Goal: Task Accomplishment & Management: Use online tool/utility

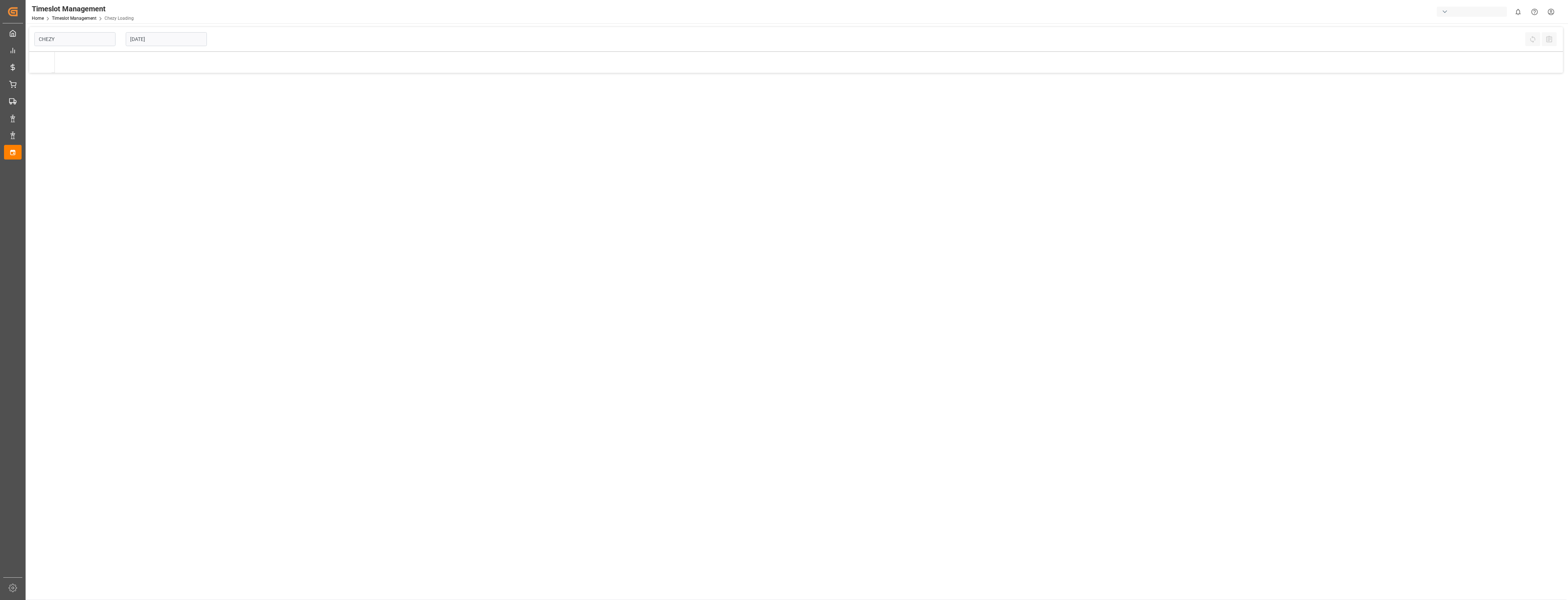
type input "Chezy Loading"
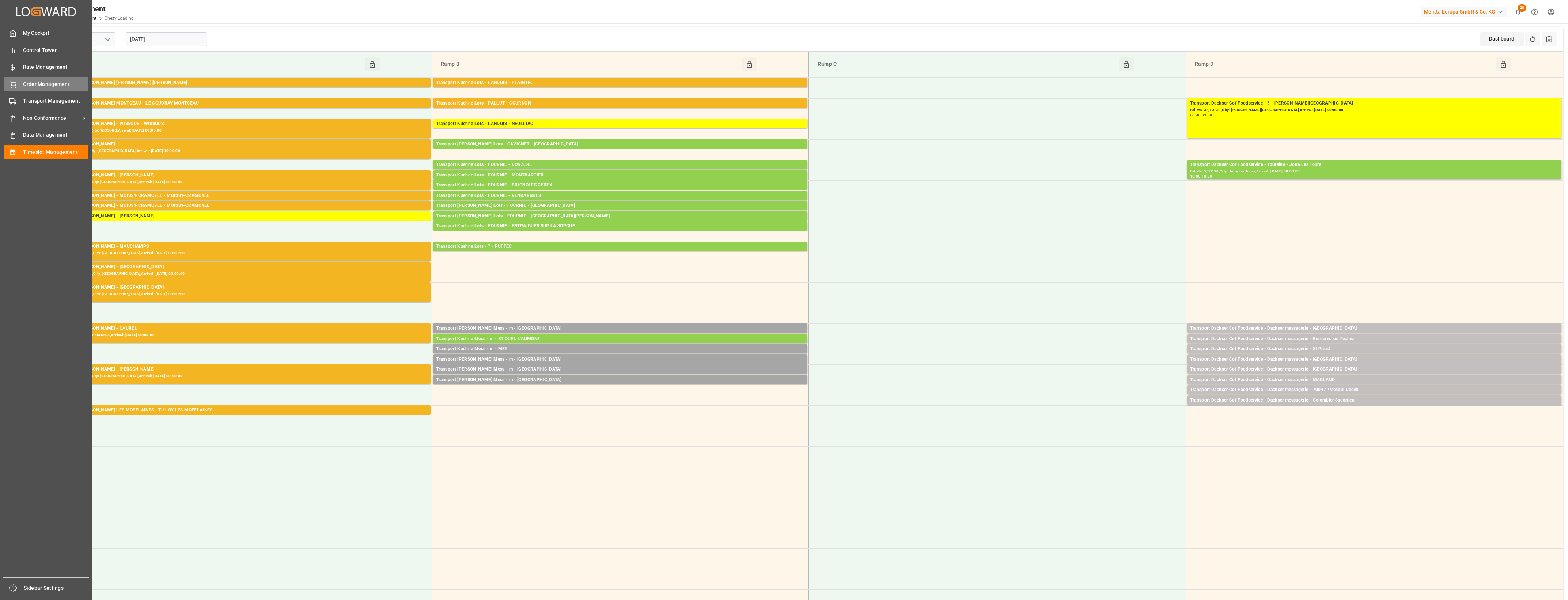
click at [13, 85] on icon at bounding box center [13, 85] width 7 height 7
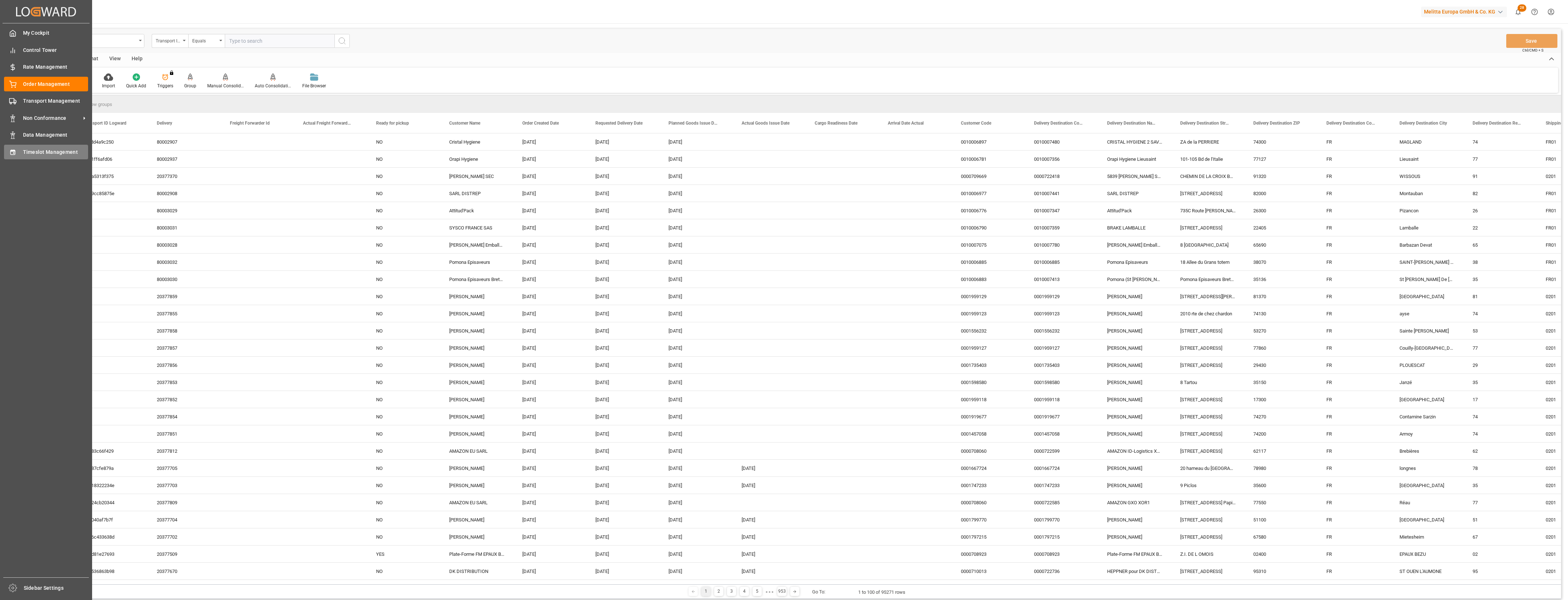
click at [24, 151] on span "Timeslot Management" at bounding box center [55, 152] width 65 height 8
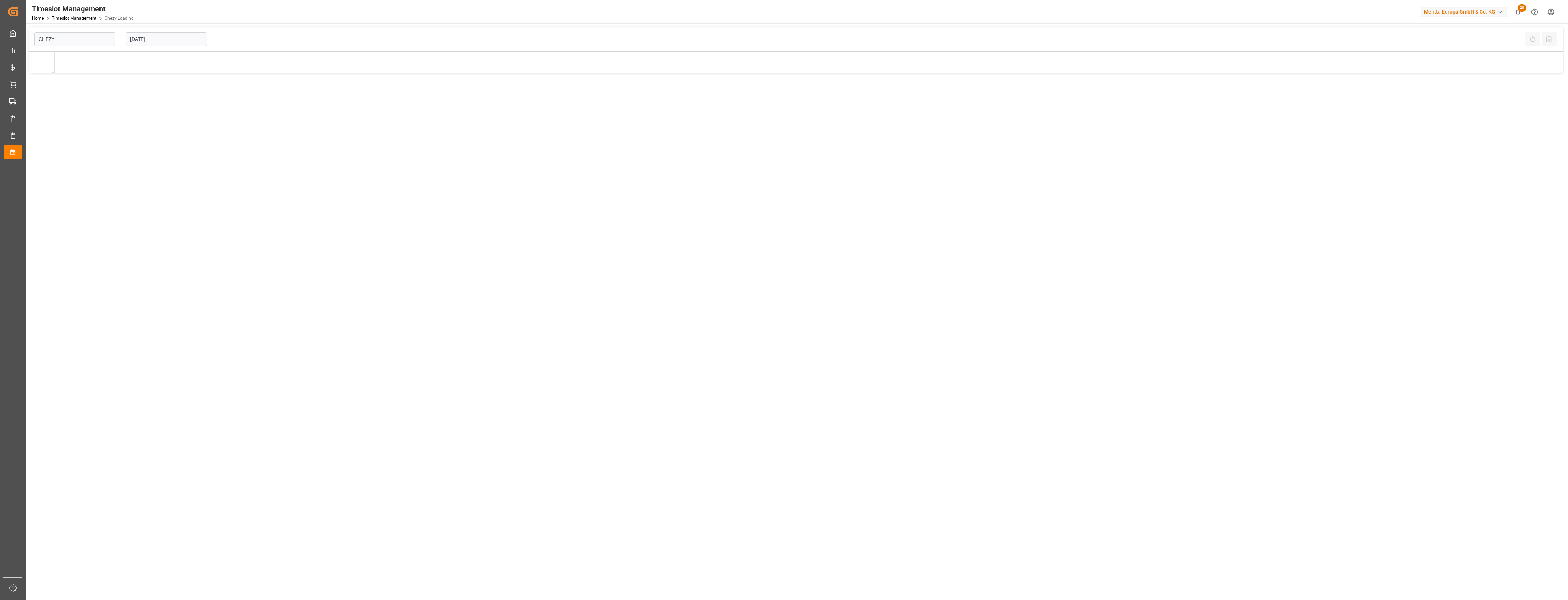
type input "Chezy Loading"
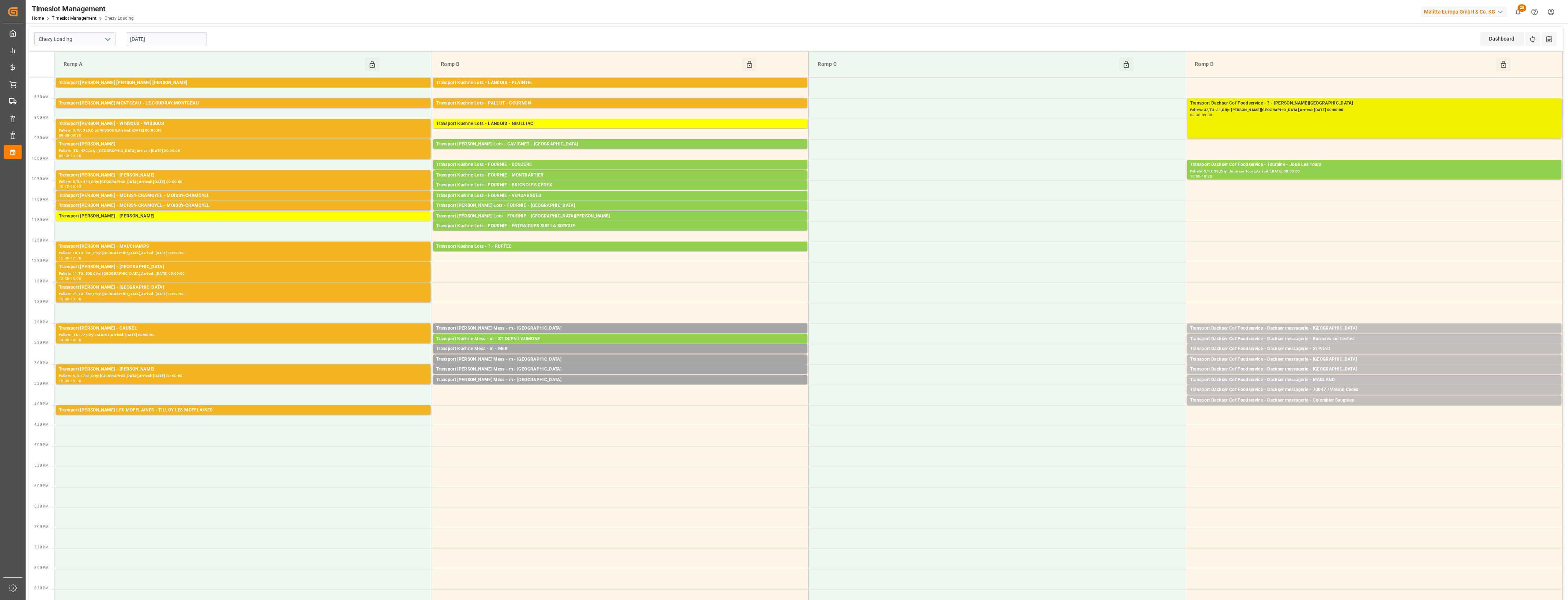
click at [1329, 124] on div "Transport Dachser Cof Foodservice - ? - Fontaine Les Dijon Pallets: 32,TU: 31,C…" at bounding box center [1374, 118] width 368 height 37
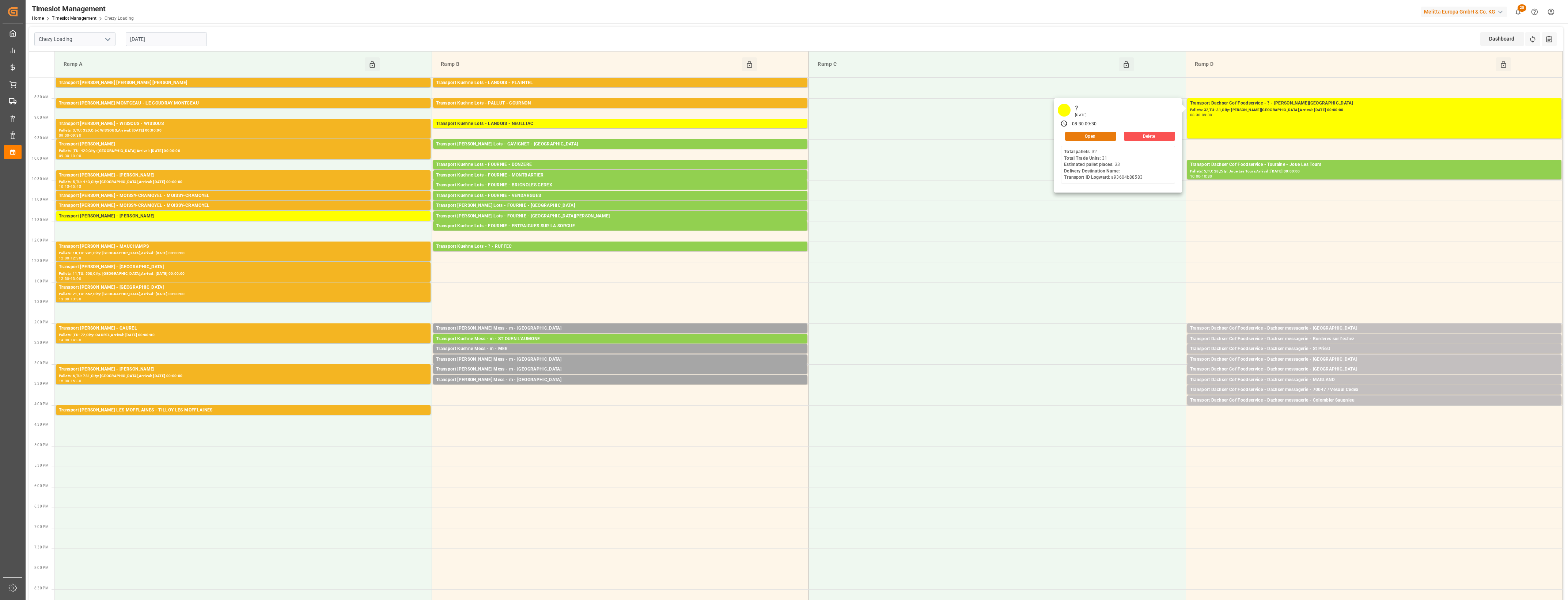
click at [1106, 135] on button "Open" at bounding box center [1091, 136] width 51 height 9
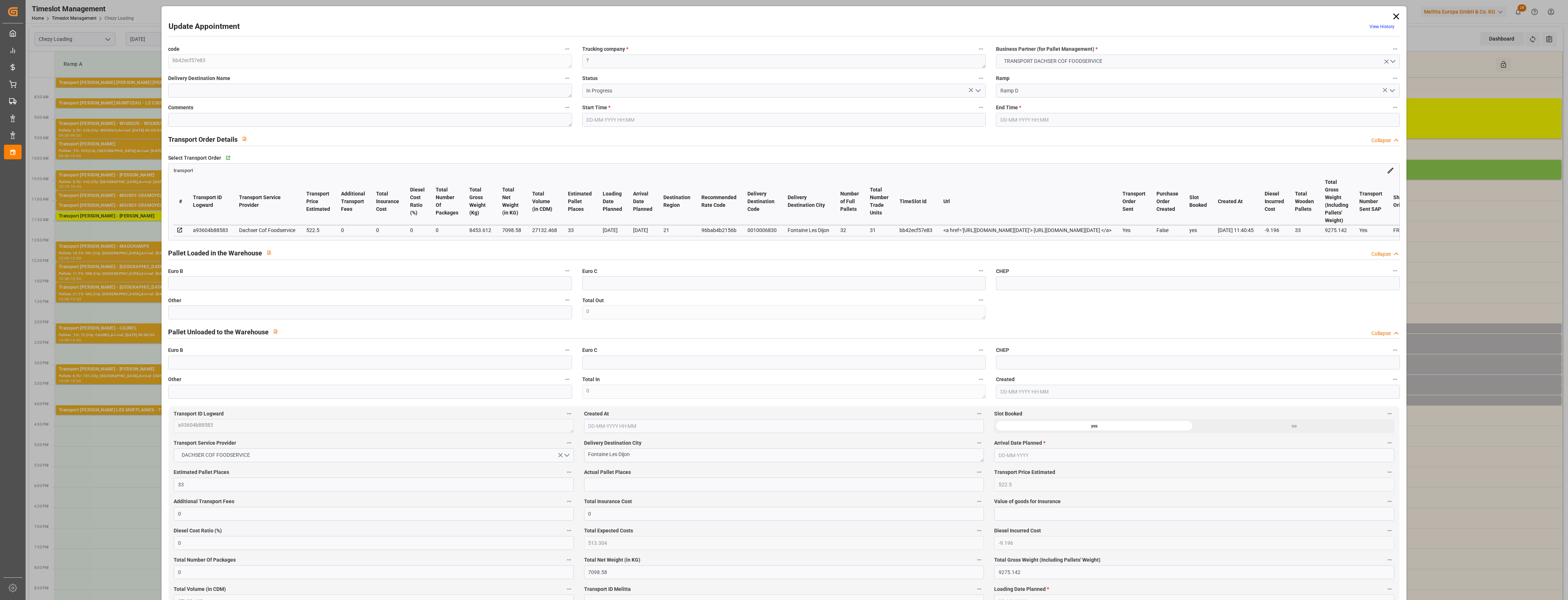
type input "09-09-2025 08:30"
type input "09-09-2025 09:30"
type input "04-09-2025 12:14"
type input "04-09-2025 11:40"
type input "11-09-2025"
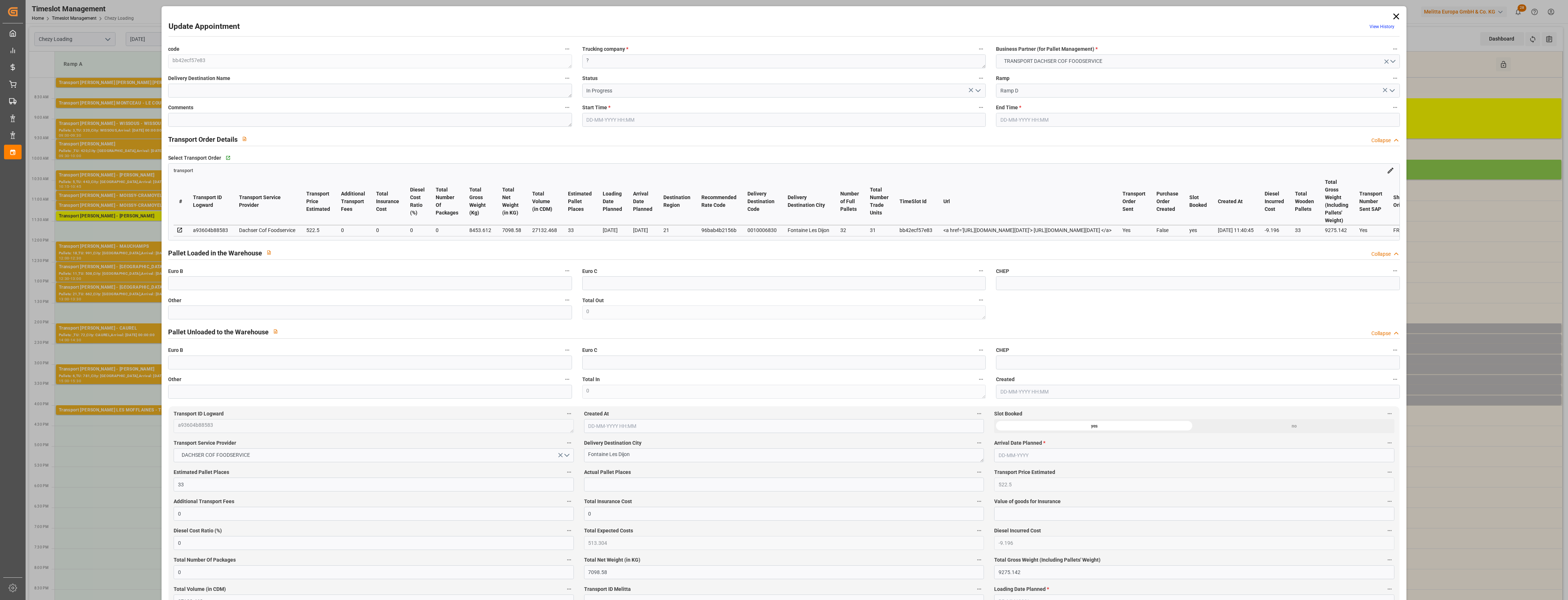
type input "[DATE]"
click at [980, 90] on icon "open menu" at bounding box center [978, 91] width 9 height 9
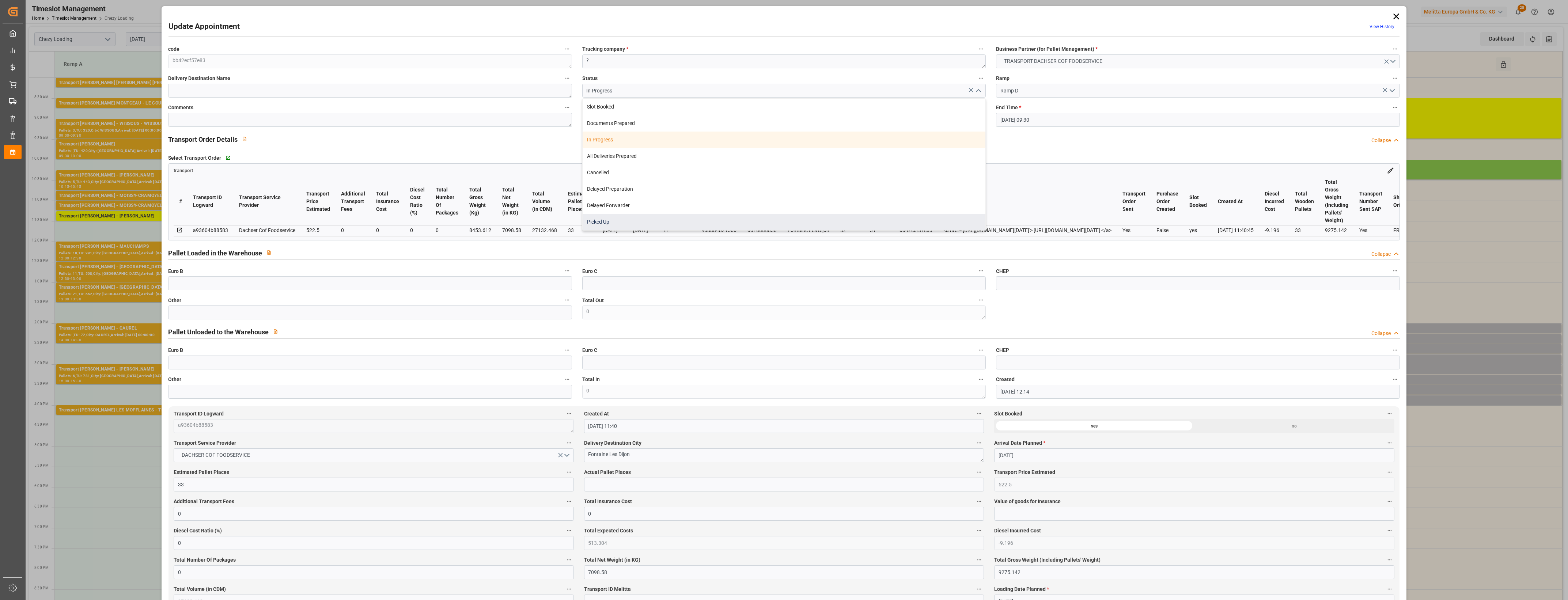
click at [637, 224] on div "Picked Up" at bounding box center [784, 222] width 403 height 16
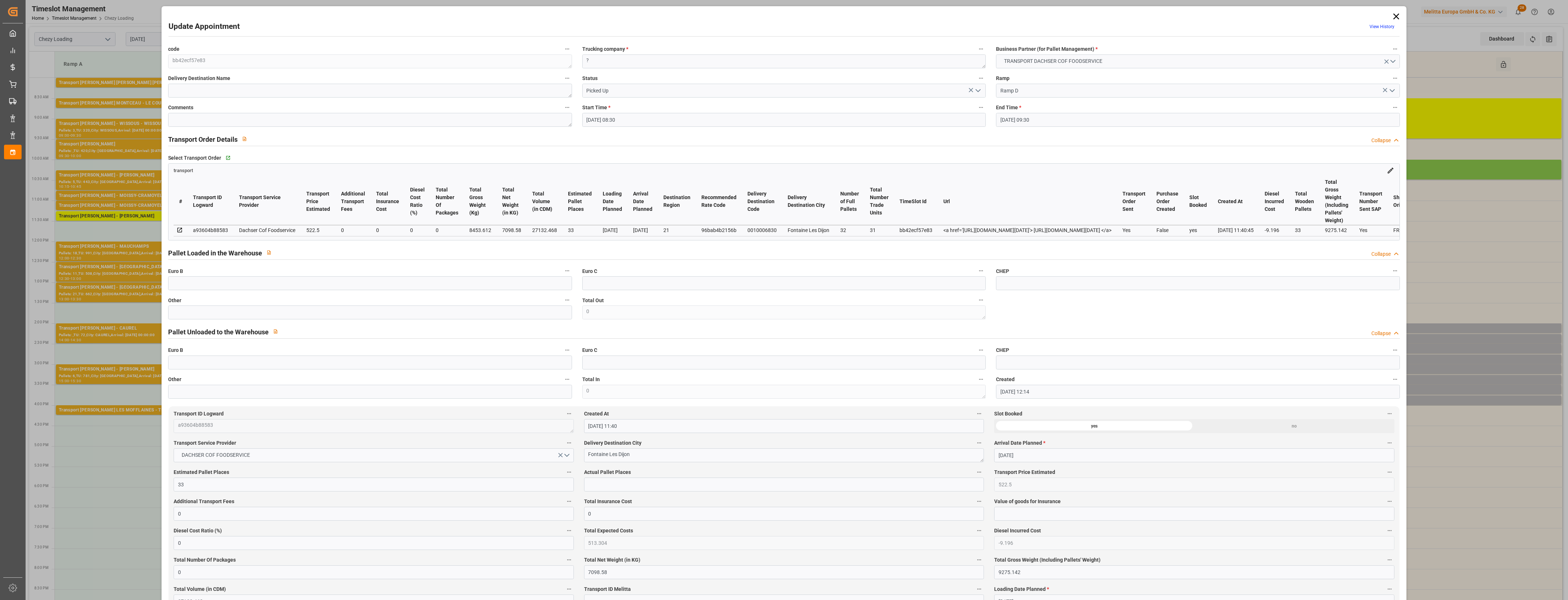
click at [979, 86] on icon "open menu" at bounding box center [978, 91] width 9 height 9
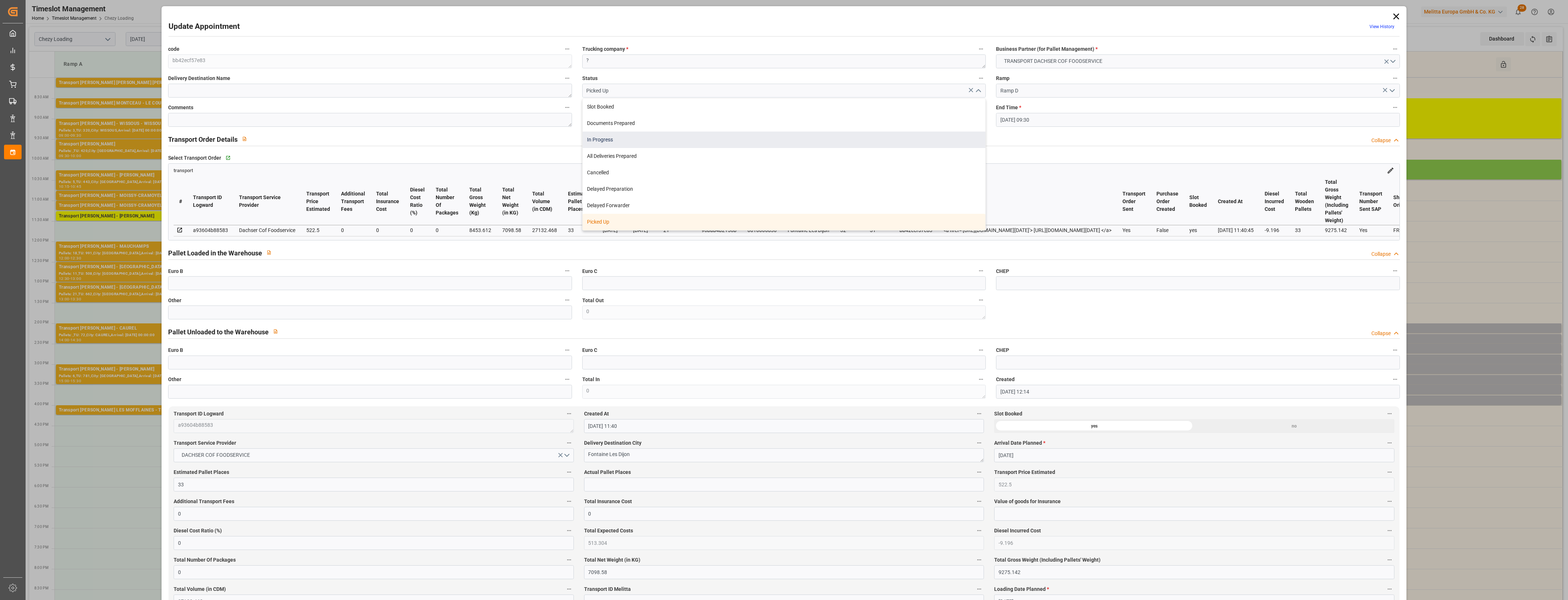
click at [606, 145] on div "In Progress" at bounding box center [784, 139] width 403 height 16
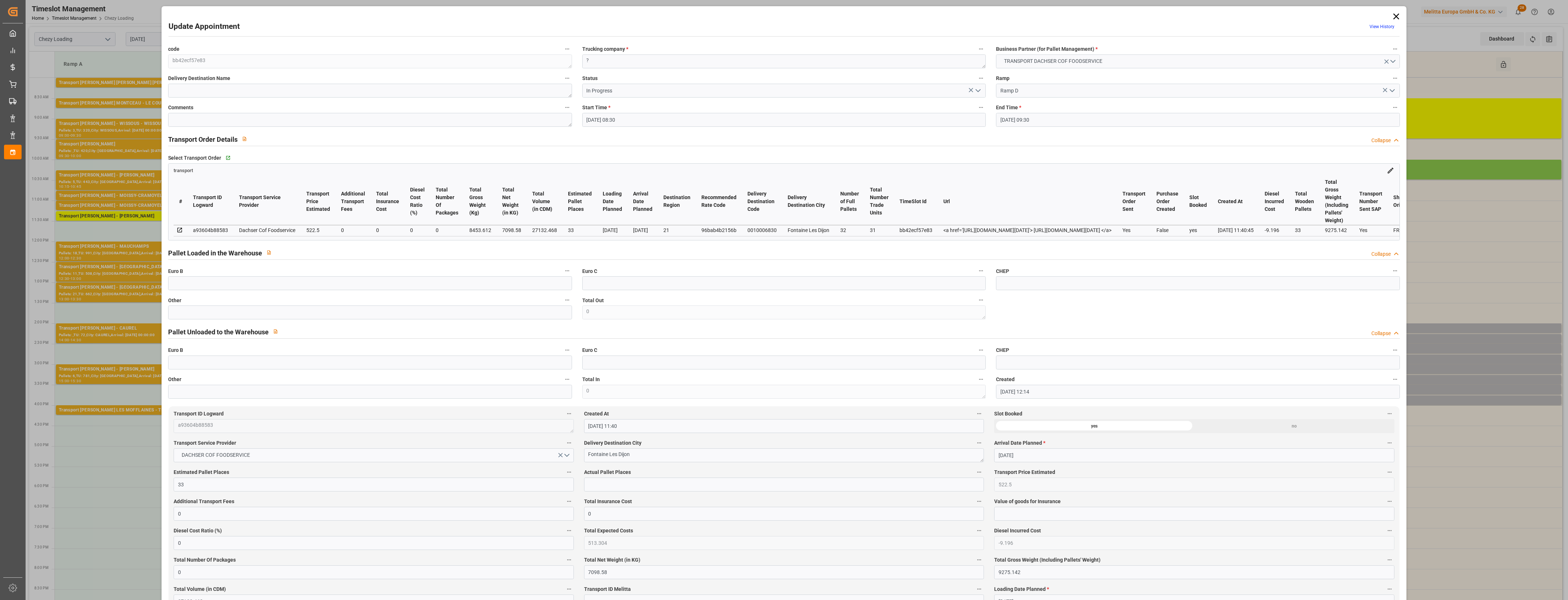
click at [979, 88] on icon "open menu" at bounding box center [978, 91] width 9 height 9
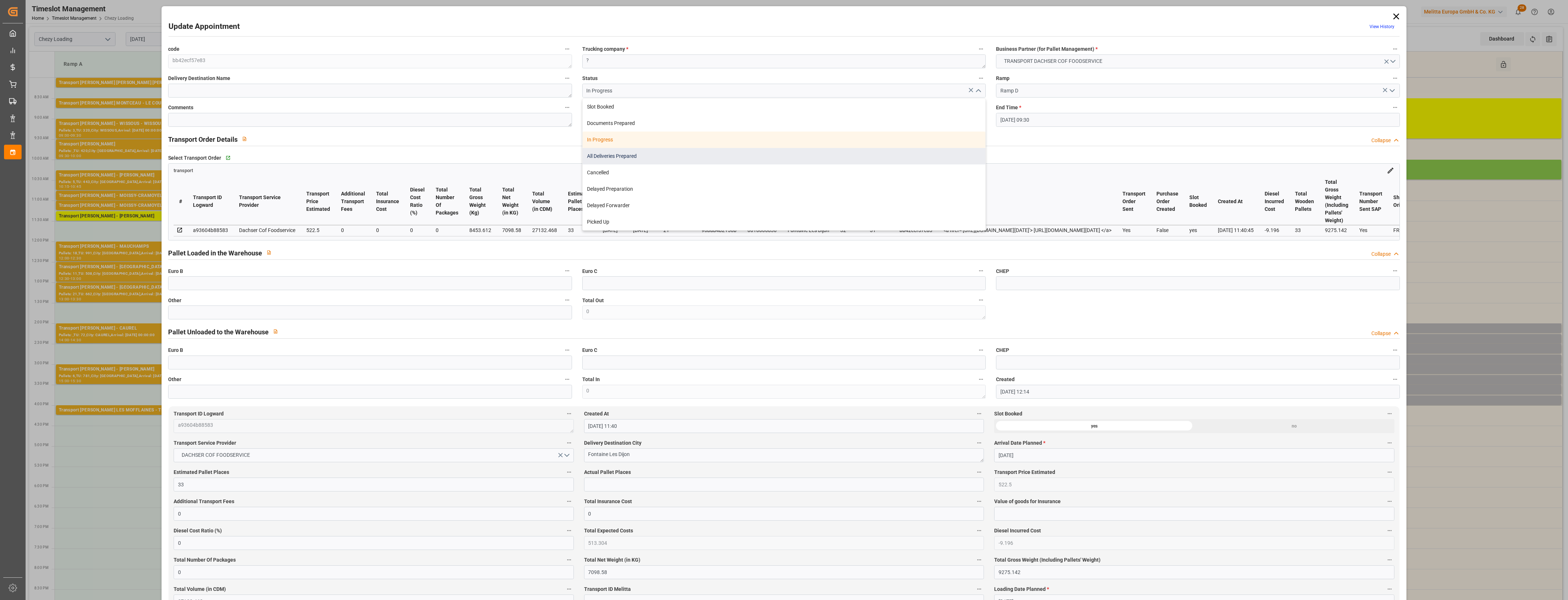
click at [621, 161] on div "All Deliveries Prepared" at bounding box center [784, 156] width 403 height 16
type input "All Deliveries Prepared"
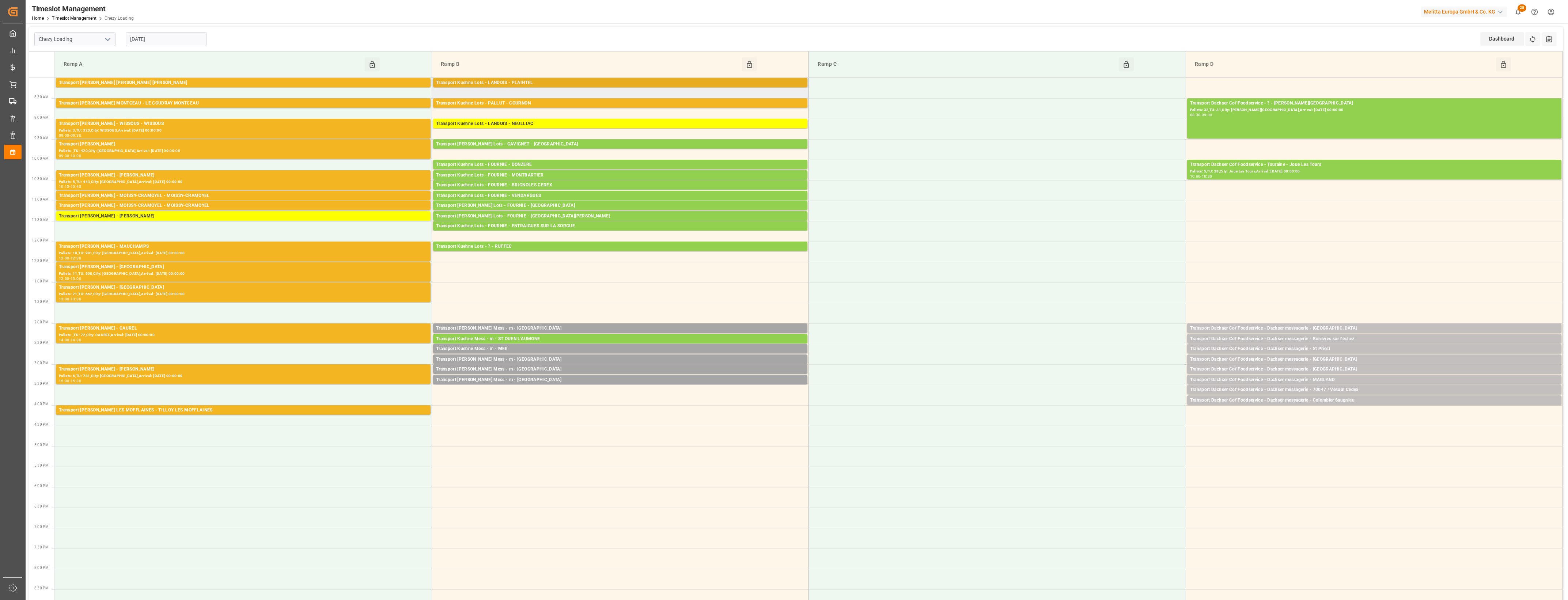
click at [545, 83] on div "Transport Kuehne Lots - LANDOIS - PLAINTEL" at bounding box center [620, 83] width 368 height 7
click at [544, 103] on div "Transport Kuehne Lots - PALLUT - COURNON" at bounding box center [620, 103] width 368 height 7
click at [251, 411] on div "Transport Delisle - TILLOY LES MOFFLAINES - TILLOY LES MOFFLAINES" at bounding box center [243, 410] width 369 height 7
click at [258, 375] on div "Pallets: 6,TU: 781,City: SERRIS,Arrival: 2025-09-10 00:00:00" at bounding box center [243, 376] width 369 height 6
click at [276, 333] on div "Pallets: ,TU: 72,City: CAUREL,Arrival: 2025-09-10 00:00:00" at bounding box center [243, 335] width 369 height 6
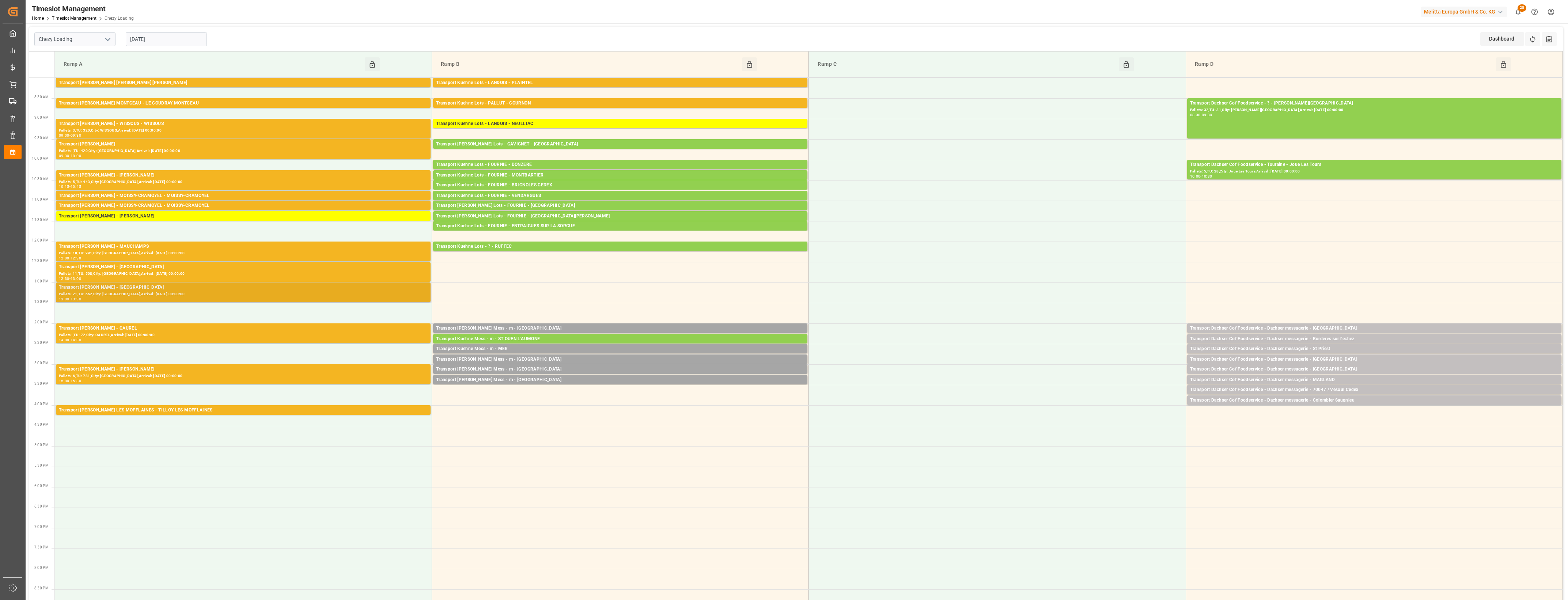
click at [303, 294] on div "Pallets: 21,TU: 662,City: SAINT GILLES,Arrival: 2025-09-11 00:00:00" at bounding box center [243, 295] width 369 height 6
click at [308, 273] on div "Pallets: 11,TU: 508,City: SAINT GILLES,Arrival: 2025-09-12 00:00:00" at bounding box center [243, 274] width 369 height 6
click at [327, 251] on div "Pallets: 18,TU: 991,City: MAUCHAMPS,Arrival: 2025-09-10 00:00:00" at bounding box center [243, 253] width 369 height 6
click at [312, 206] on div "Transport Delisle - MOISSY-CRAMOYEL - MOISSY-CRAMOYEL" at bounding box center [243, 206] width 369 height 7
click at [318, 195] on div "Transport Delisle - MOISSY-CRAMOYEL - MOISSY-CRAMOYEL" at bounding box center [243, 196] width 369 height 7
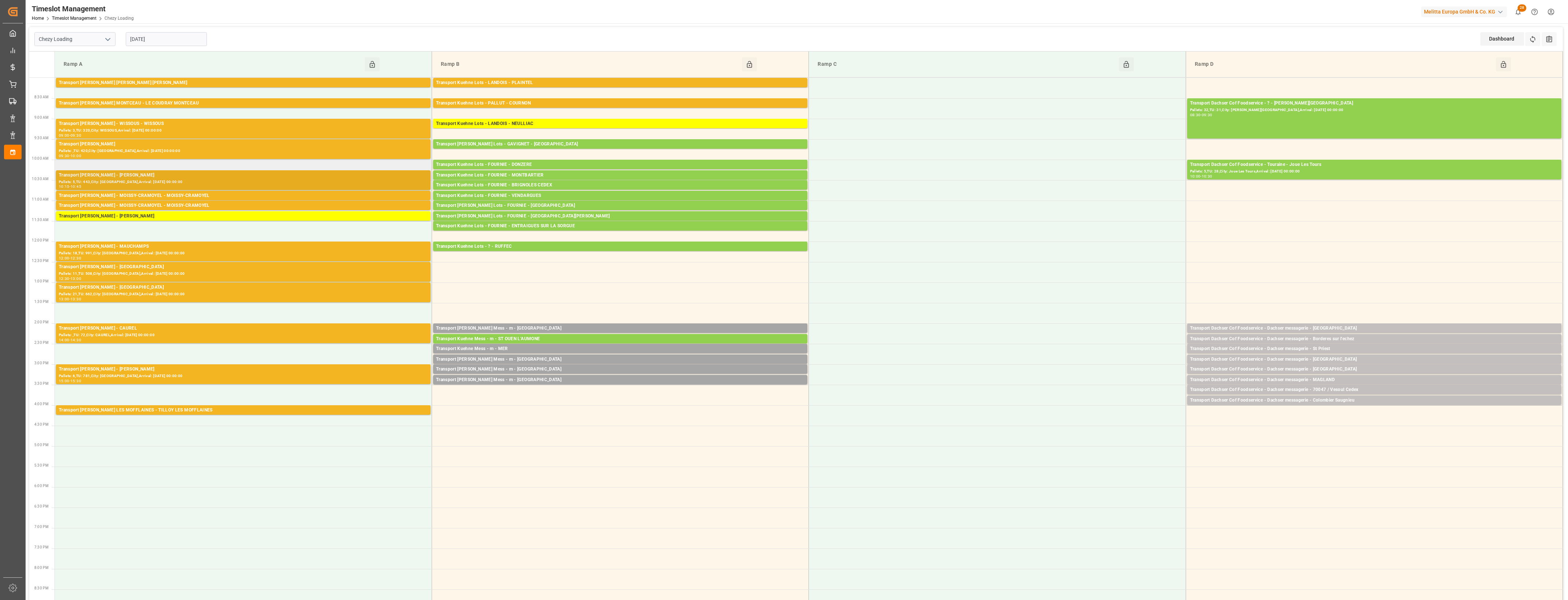
click at [330, 187] on div "10:15 - 10:45" at bounding box center [243, 187] width 369 height 4
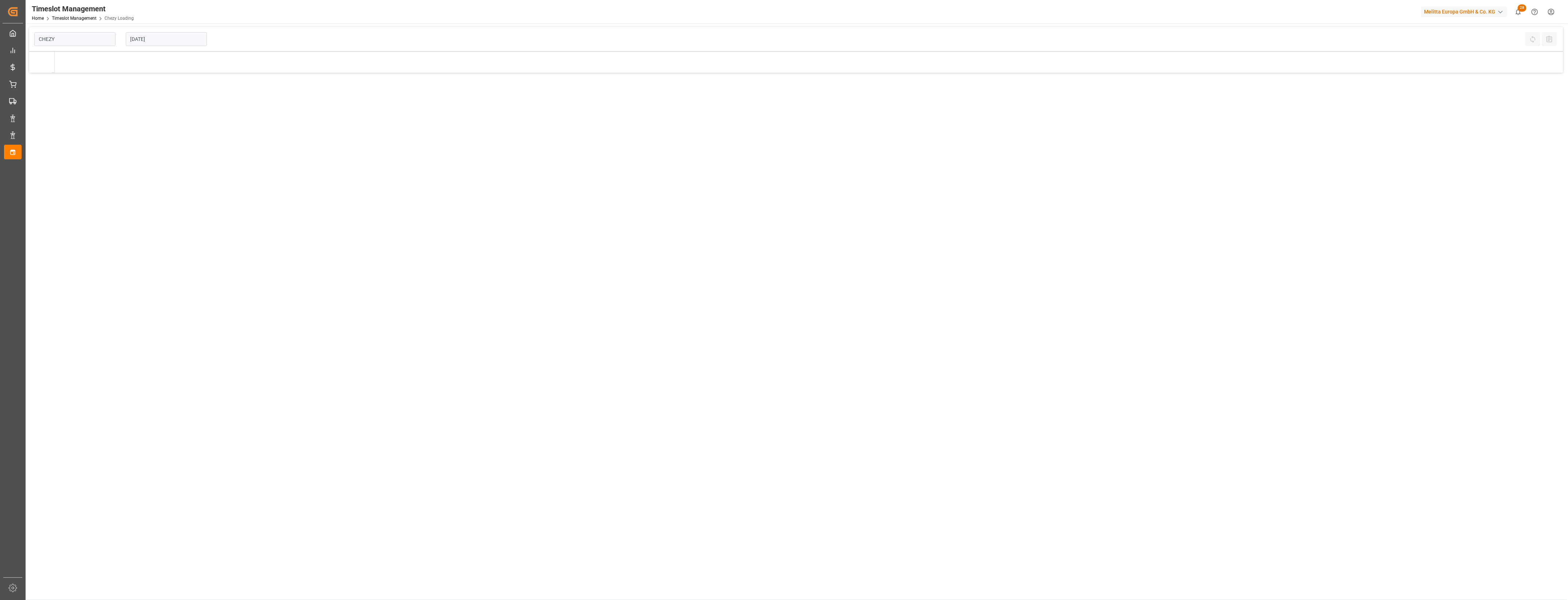
type input "Chezy Loading"
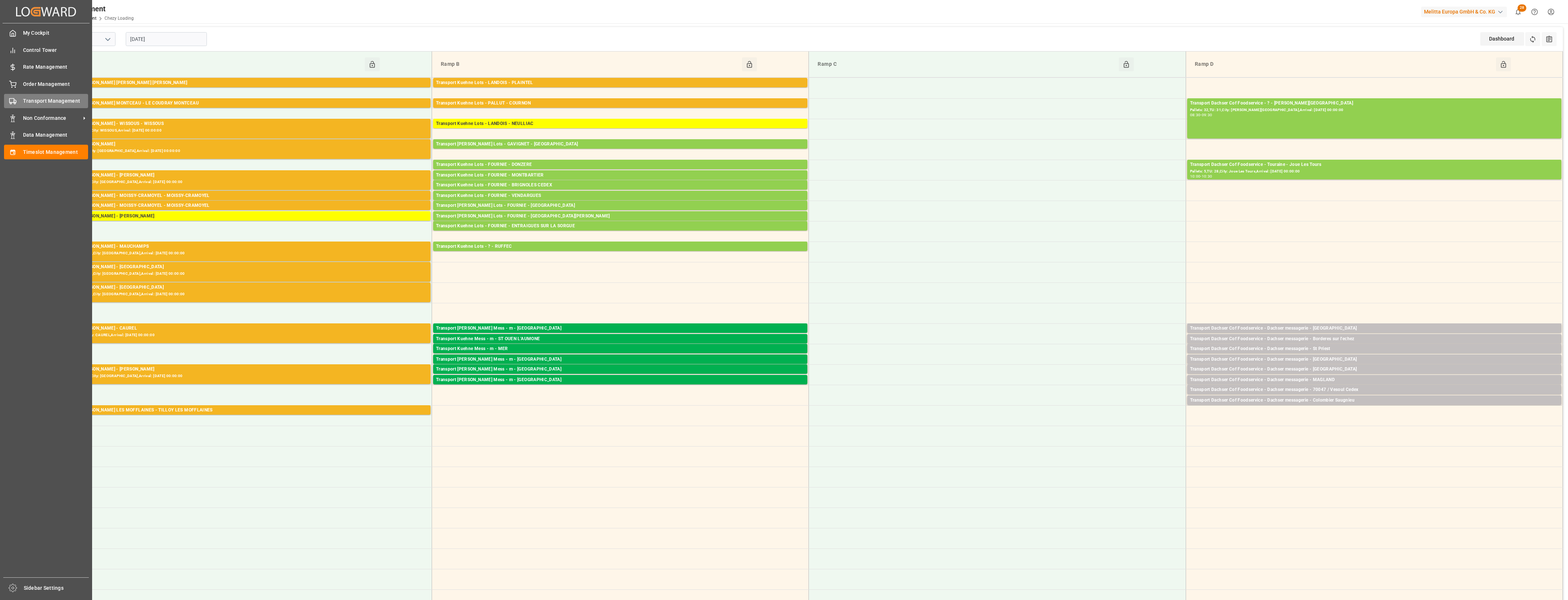
click at [30, 105] on div "Transport Management Transport Management" at bounding box center [46, 100] width 84 height 14
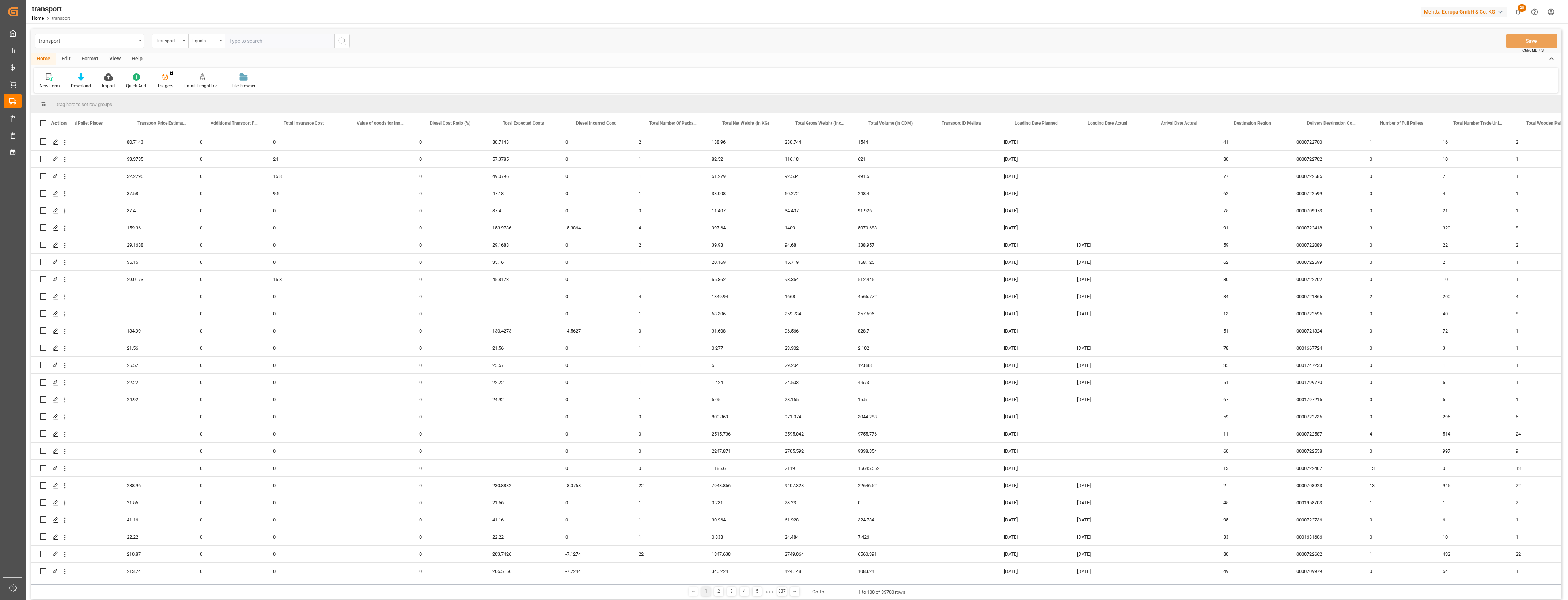
scroll to position [0, 556]
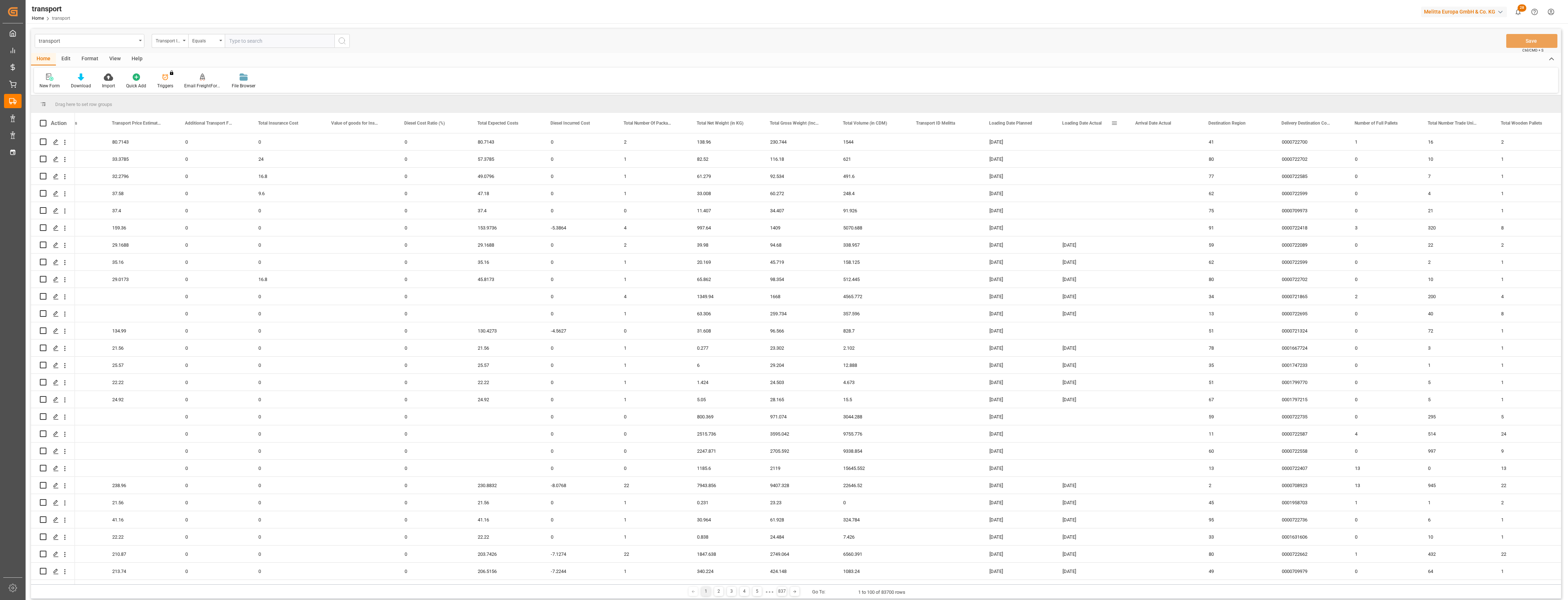
click at [1115, 122] on span at bounding box center [1114, 123] width 7 height 7
click at [1158, 125] on span "filter" at bounding box center [1157, 124] width 7 height 7
click at [1181, 159] on input "date" at bounding box center [1148, 162] width 72 height 15
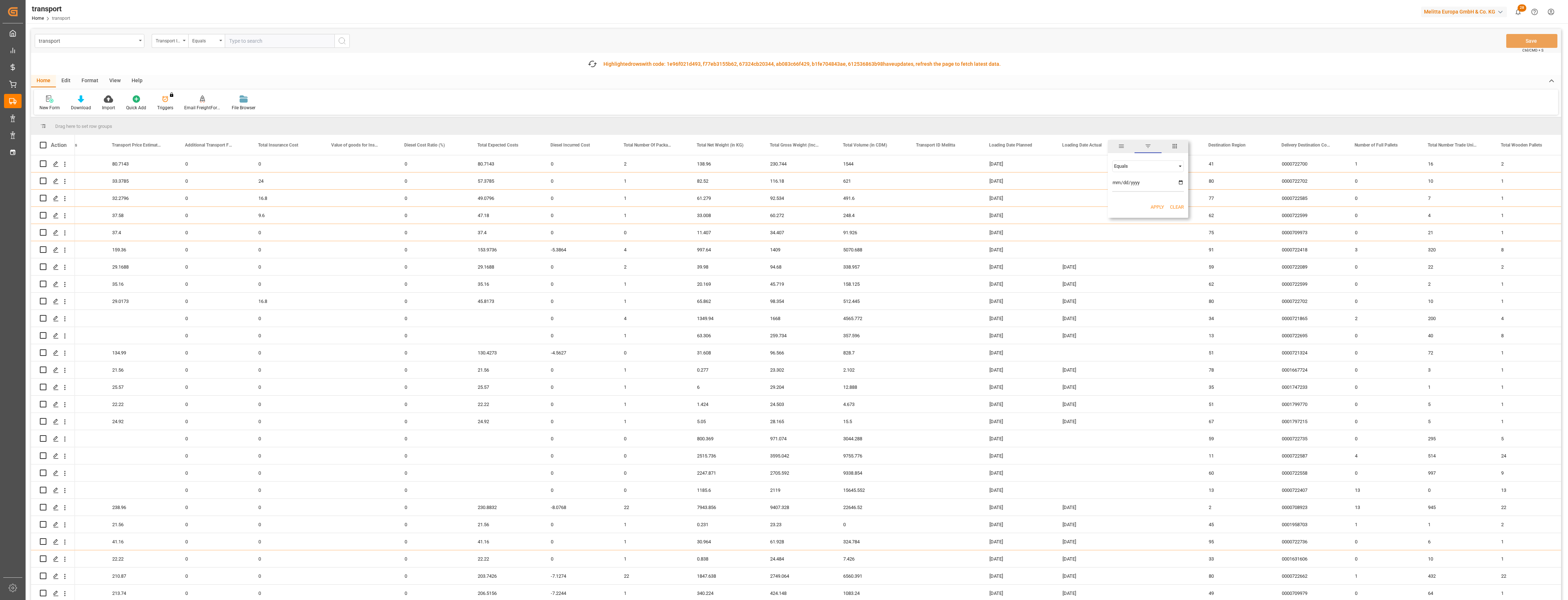
type input "2025-09-08"
click at [1158, 206] on button "Apply" at bounding box center [1157, 207] width 13 height 7
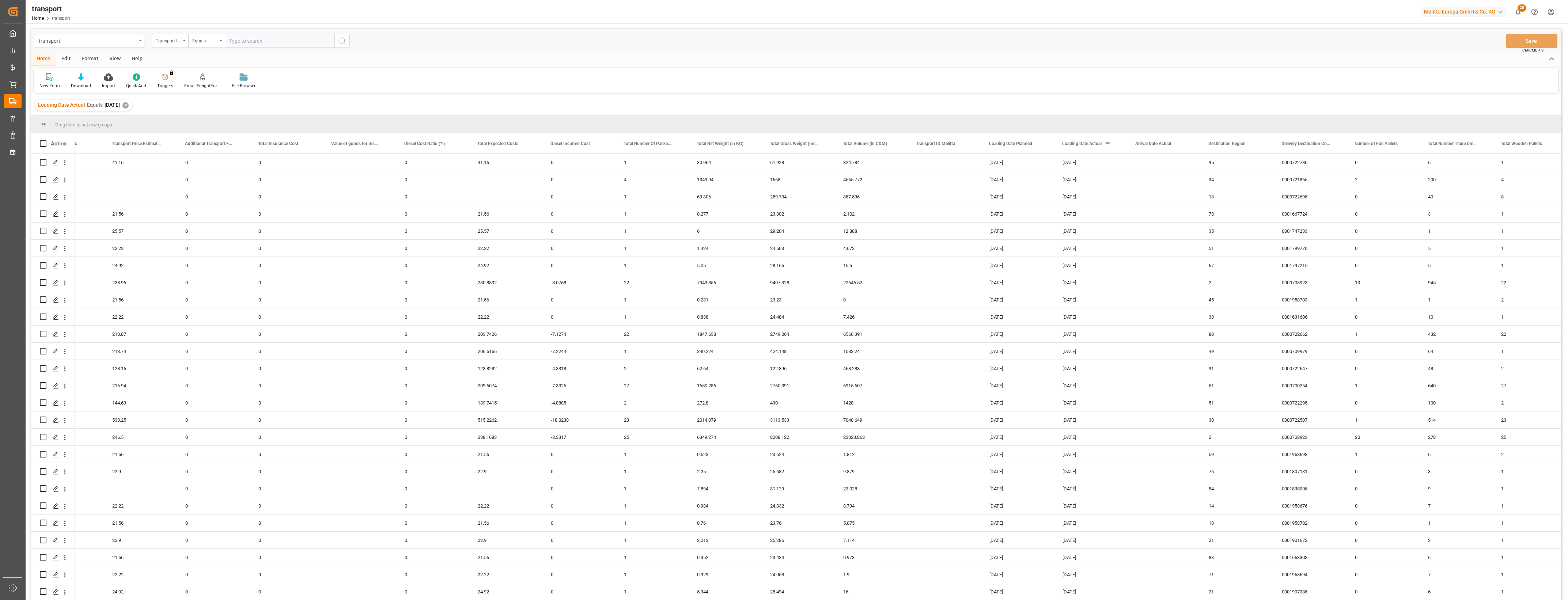
click at [1567, 357] on div at bounding box center [784, 300] width 1568 height 600
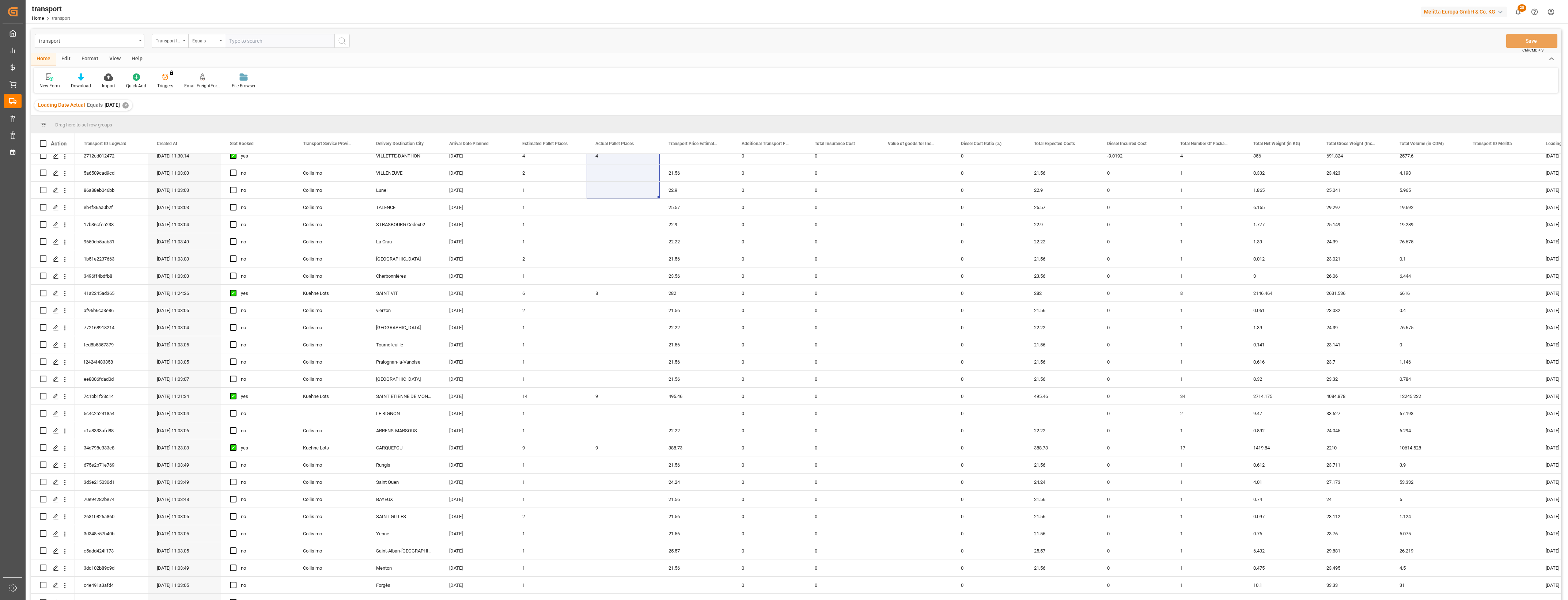
scroll to position [1271, 0]
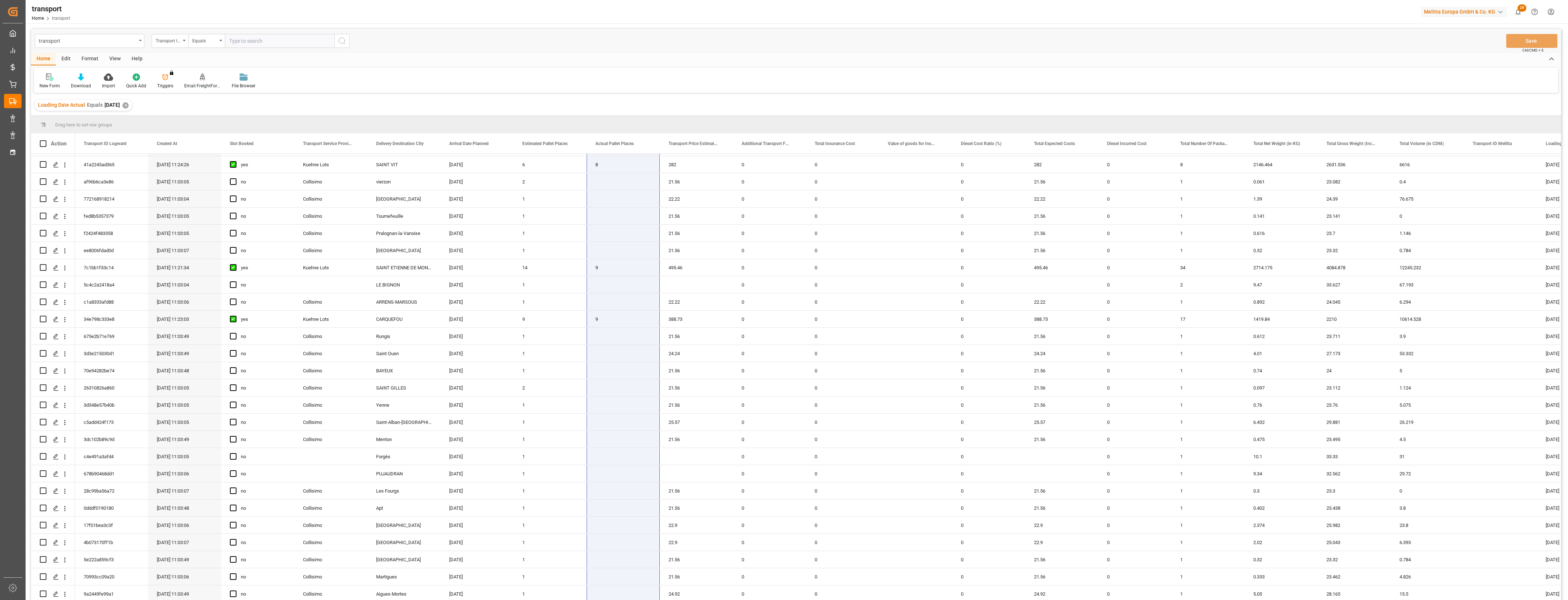
drag, startPoint x: 622, startPoint y: 156, endPoint x: 620, endPoint y: 623, distance: 467.0
click at [620, 599] on html "Created by potrace 1.15, written by Peter Selinger 2001-2017 Created by potrace…" at bounding box center [784, 300] width 1568 height 600
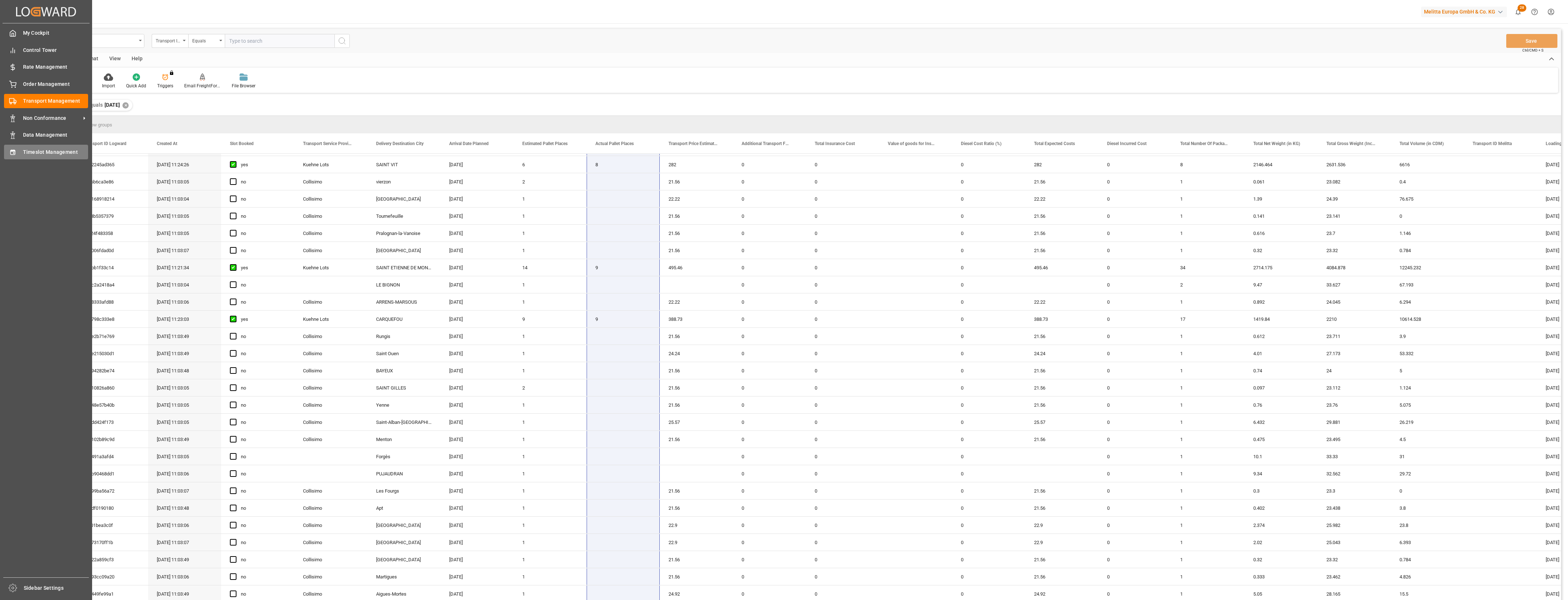
click at [21, 149] on div "Timeslot Management Timeslot Management" at bounding box center [46, 152] width 84 height 14
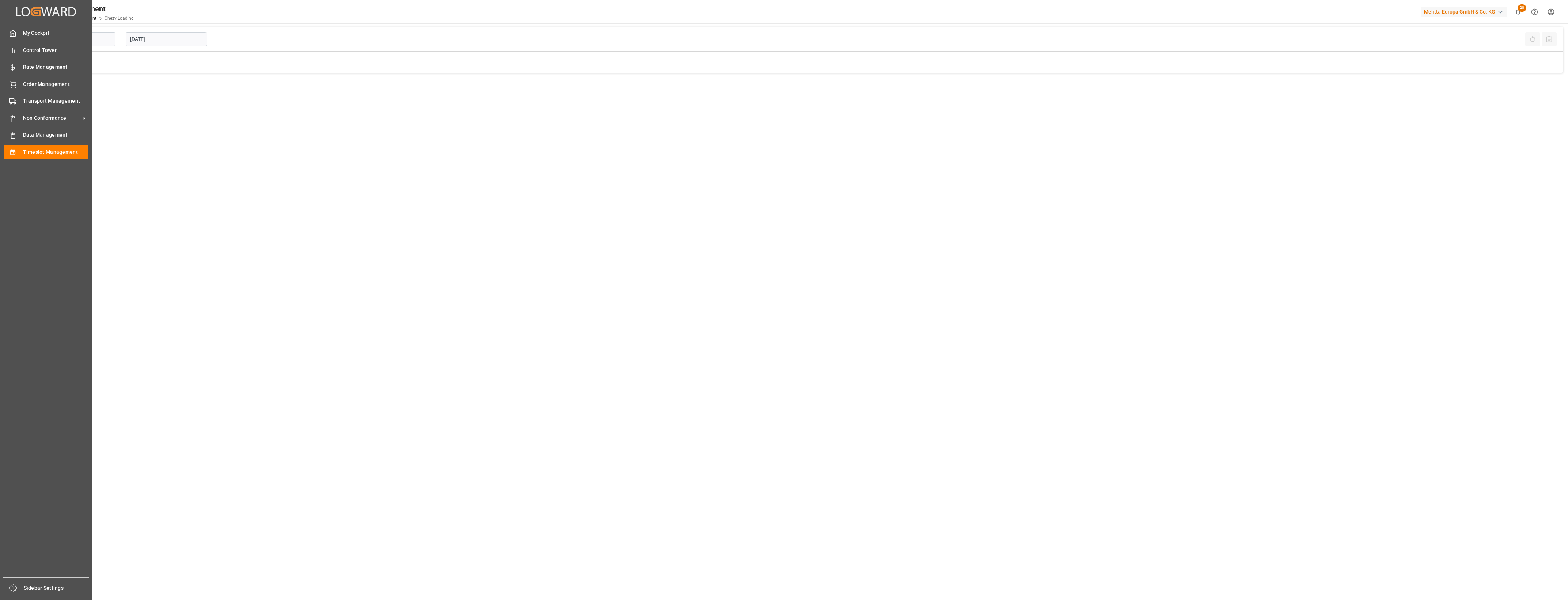
type input "Chezy Loading"
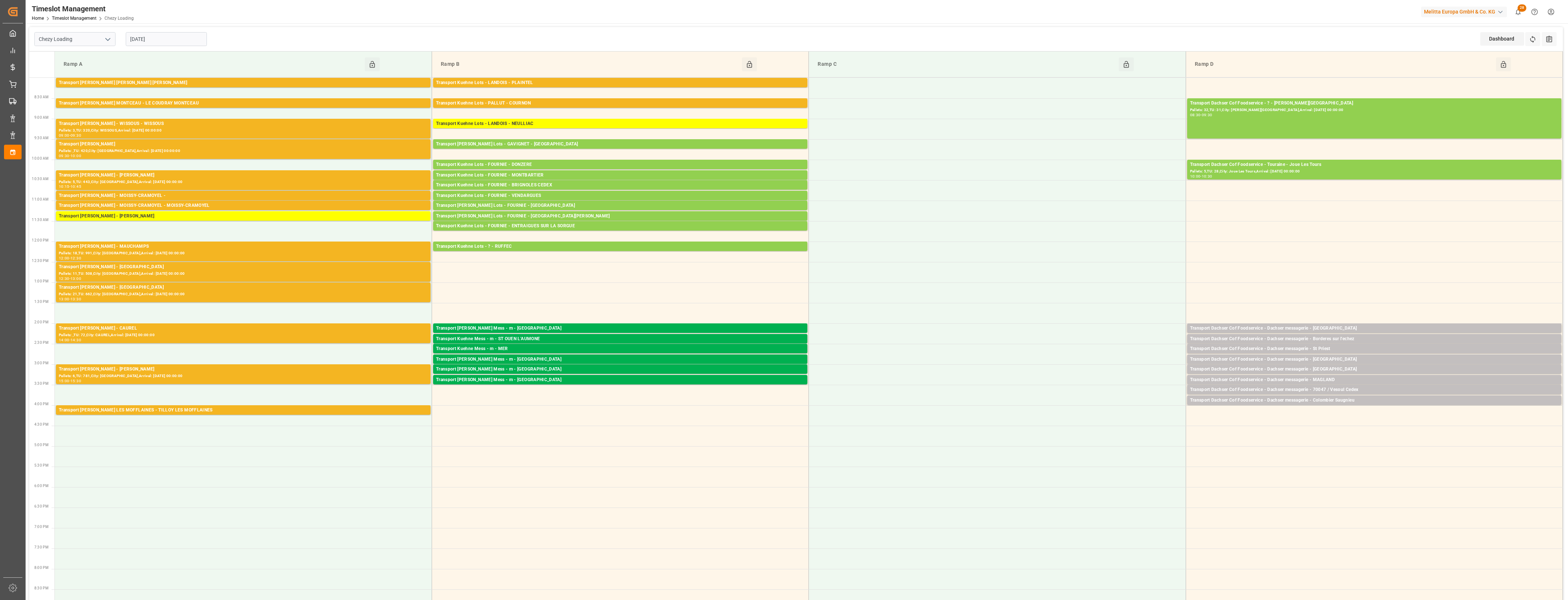
click at [178, 46] on div "[DATE]" at bounding box center [166, 39] width 91 height 24
click at [177, 41] on input "[DATE]" at bounding box center [166, 39] width 81 height 14
click at [164, 97] on span "10" at bounding box center [164, 97] width 5 height 5
type input "10-09-2025"
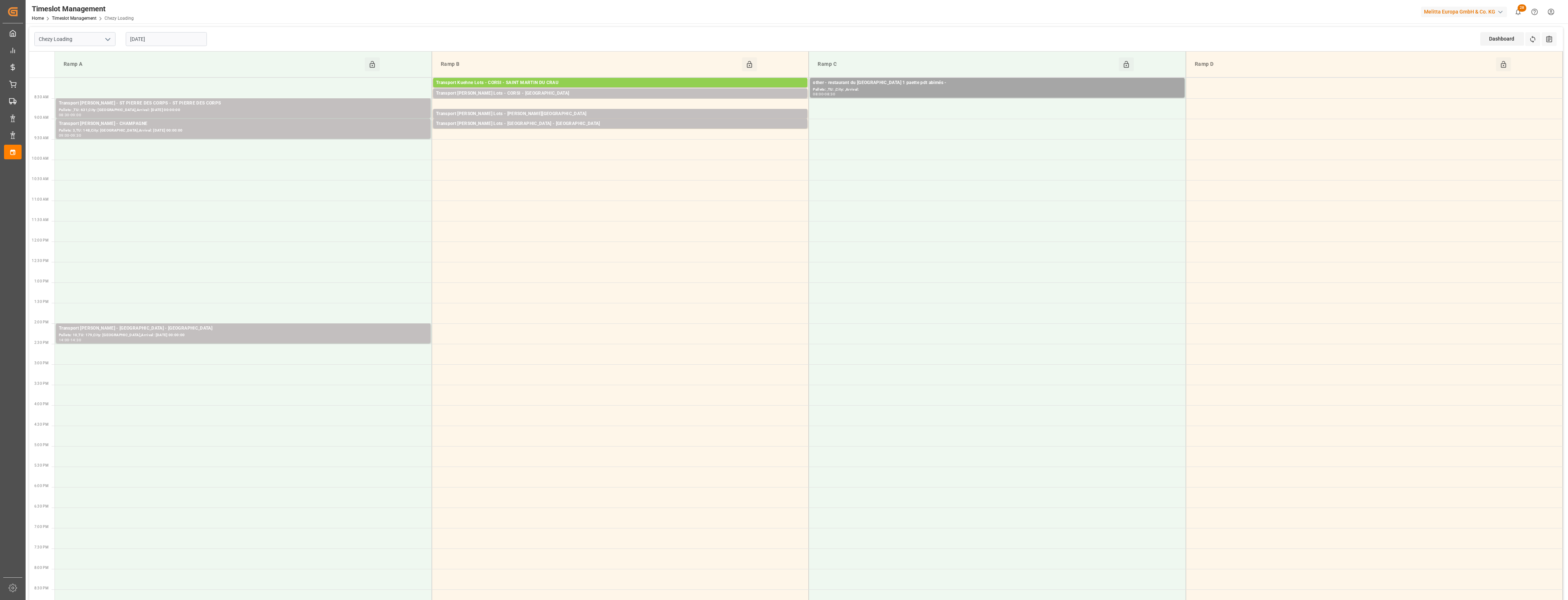
click at [108, 40] on polyline "open menu" at bounding box center [108, 40] width 4 height 2
click at [86, 72] on div "Chezy Unloading" at bounding box center [75, 71] width 80 height 16
type input "Chezy Unloading"
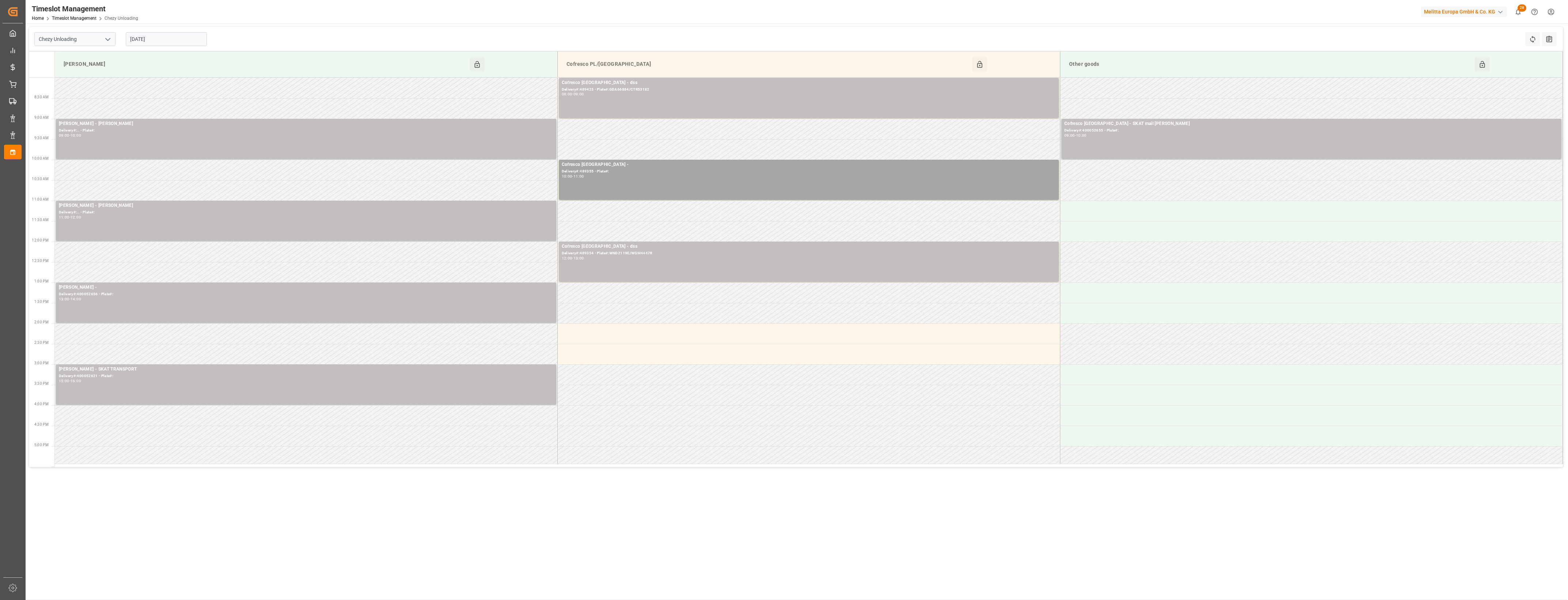
click at [181, 41] on input "10-09-2025" at bounding box center [166, 39] width 81 height 14
click at [152, 96] on div "9" at bounding box center [149, 98] width 9 height 9
type input "[DATE]"
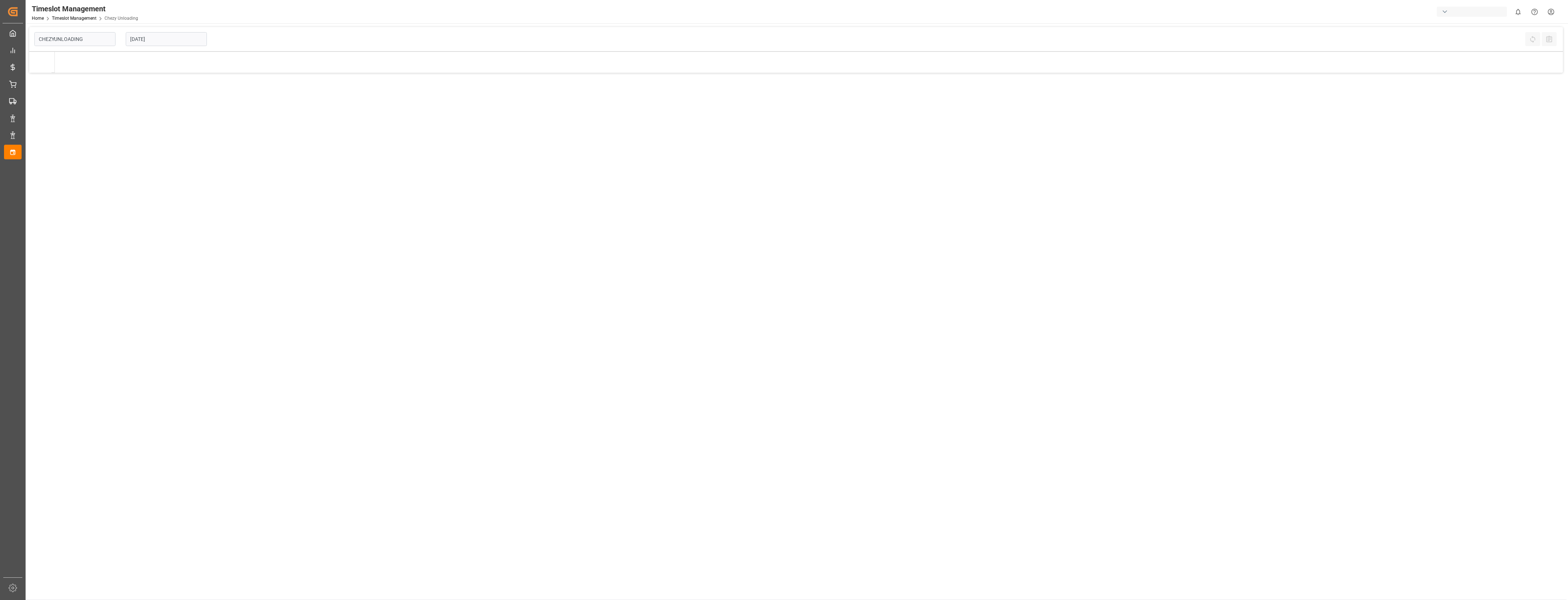
type input "Chezy Unloading"
